Goal: Navigation & Orientation: Understand site structure

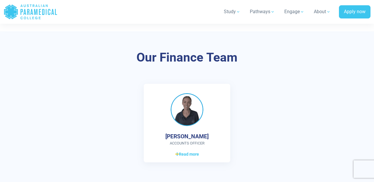
scroll to position [1228, 0]
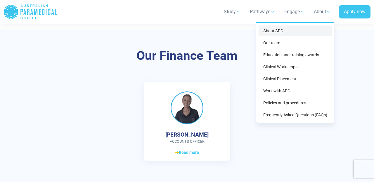
click at [276, 30] on link "About APC" at bounding box center [295, 30] width 73 height 11
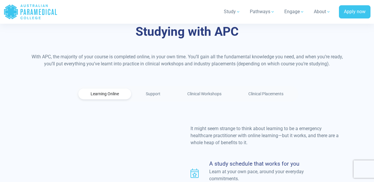
scroll to position [368, 0]
